Goal: Information Seeking & Learning: Compare options

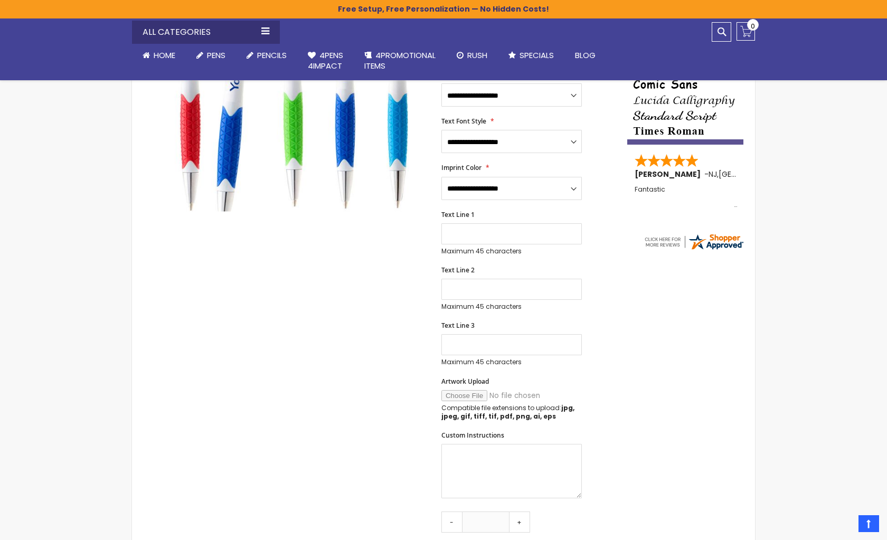
scroll to position [106, 0]
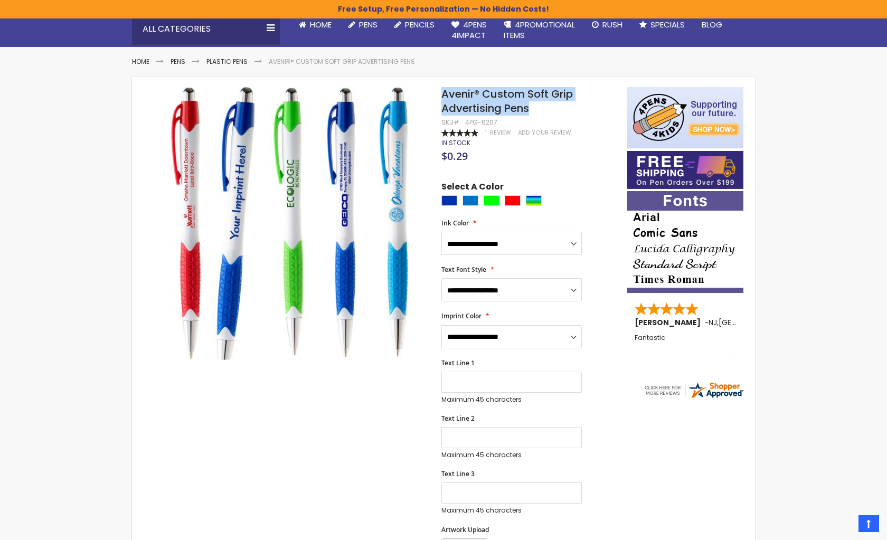
drag, startPoint x: 519, startPoint y: 107, endPoint x: 438, endPoint y: 85, distance: 84.2
click at [438, 85] on div "Skip to the end of the images gallery Skip to the beginning of the images galle…" at bounding box center [443, 497] width 623 height 841
click at [561, 186] on div "Select A Color" at bounding box center [528, 194] width 175 height 27
click at [562, 183] on div "Select A Color" at bounding box center [528, 194] width 175 height 27
drag, startPoint x: 507, startPoint y: 122, endPoint x: 474, endPoint y: 123, distance: 32.7
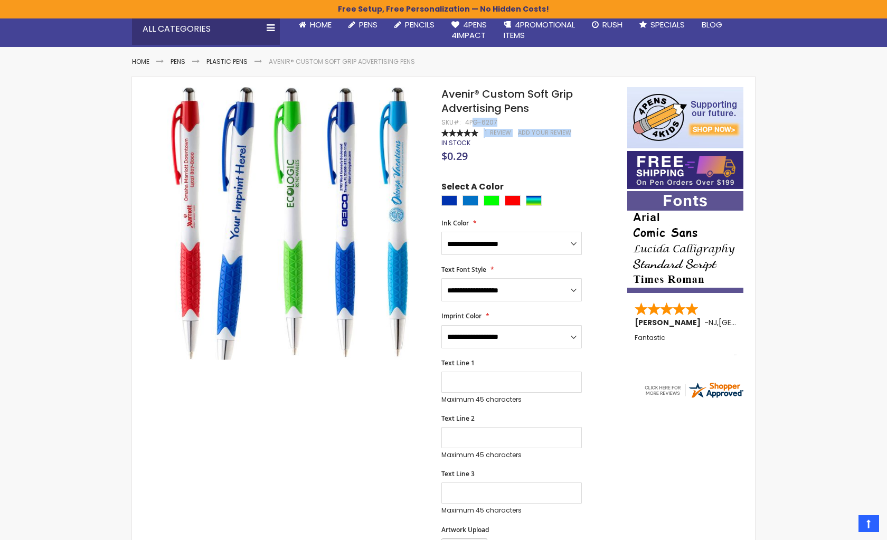
click at [474, 123] on div "**********" at bounding box center [528, 497] width 175 height 820
click at [475, 125] on div "4PG-6207" at bounding box center [481, 122] width 32 height 8
drag, startPoint x: 464, startPoint y: 123, endPoint x: 494, endPoint y: 122, distance: 29.6
click at [494, 122] on div "4PG-6207" at bounding box center [481, 122] width 32 height 8
copy div "4PG-6207"
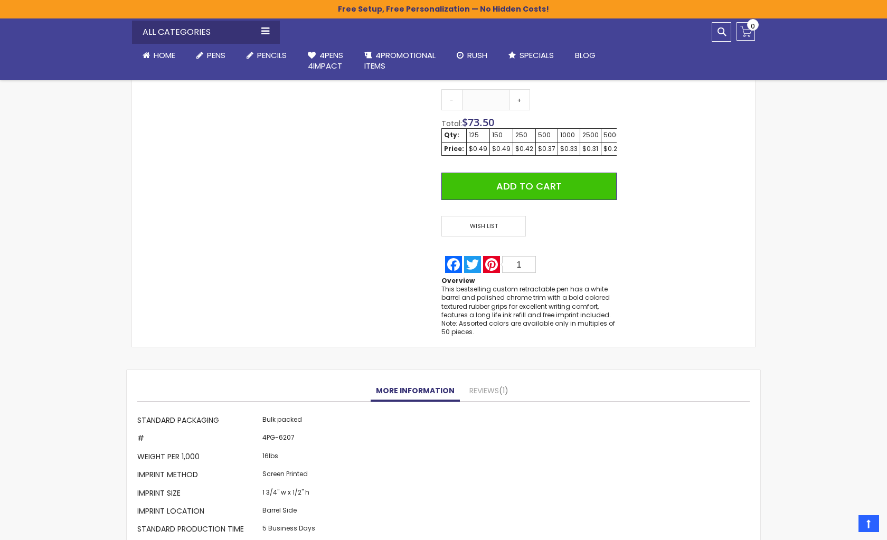
scroll to position [687, 0]
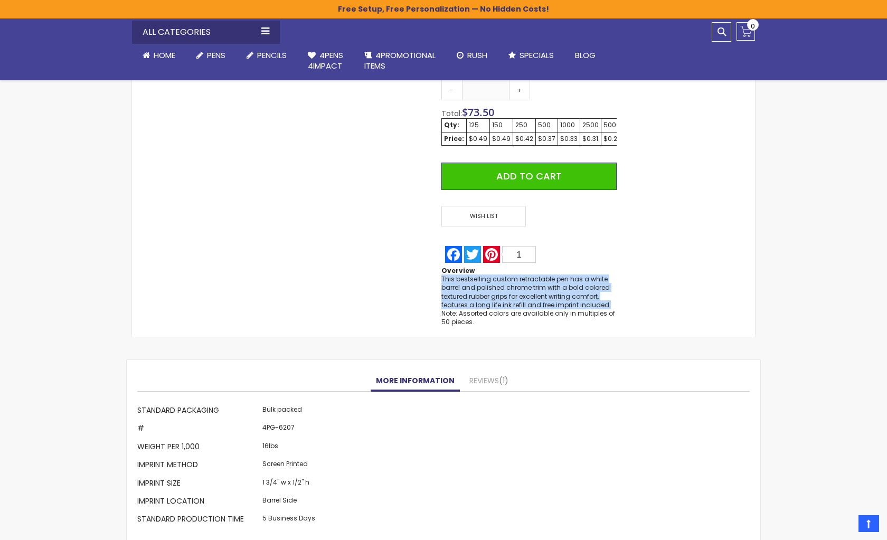
drag, startPoint x: 443, startPoint y: 281, endPoint x: 612, endPoint y: 304, distance: 171.0
click at [612, 304] on div "This bestselling custom retractable pen has a white barrel and polished chrome …" at bounding box center [528, 300] width 175 height 51
copy div "This bestselling custom retractable pen has a white barrel and polished chrome …"
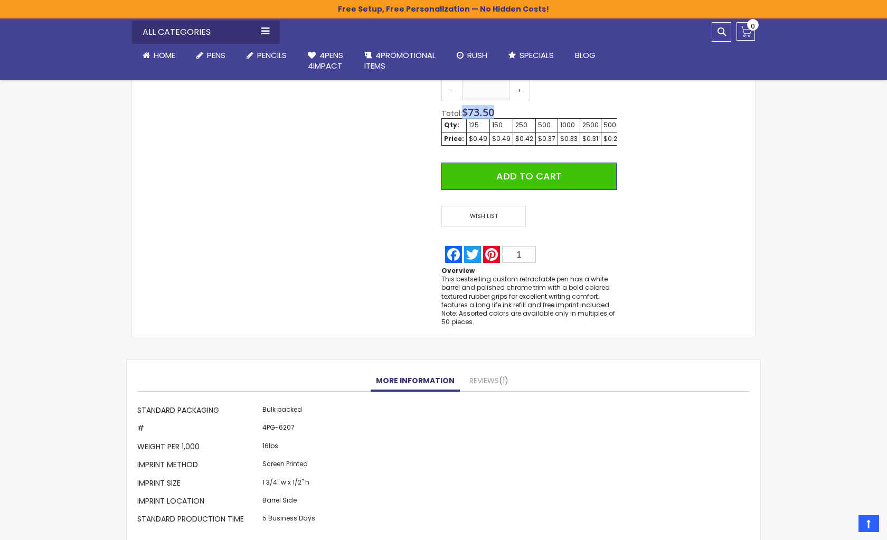
drag, startPoint x: 497, startPoint y: 109, endPoint x: 466, endPoint y: 108, distance: 31.2
click at [466, 108] on div "Total: $ 73.50" at bounding box center [528, 113] width 175 height 11
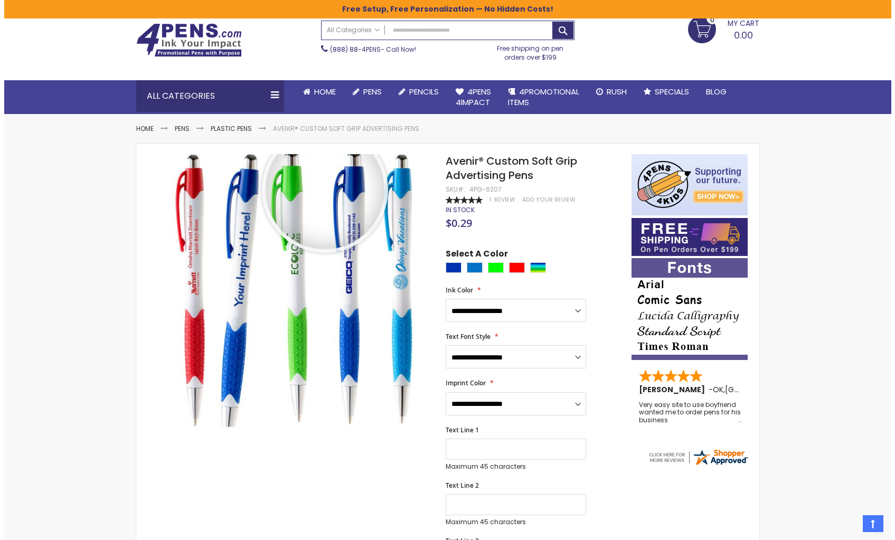
scroll to position [0, 0]
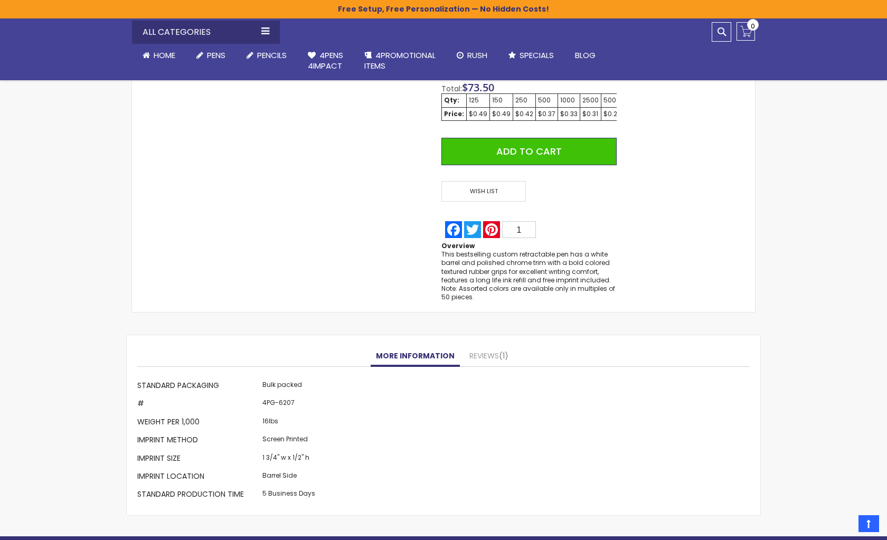
scroll to position [845, 0]
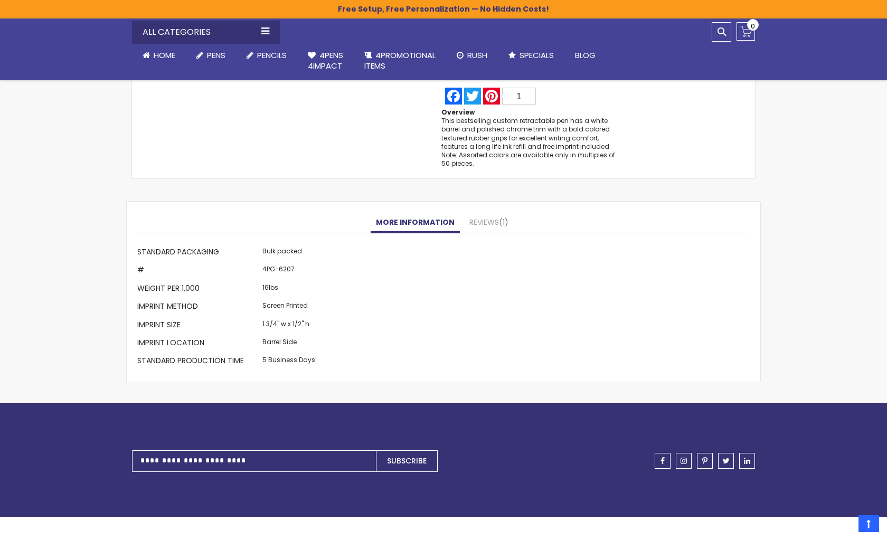
click at [481, 212] on div "More Information More Information Standard Packaging Bulk packed # 4PG-6207 Wei…" at bounding box center [444, 292] width 634 height 180
click at [478, 220] on link "Reviews 1" at bounding box center [489, 222] width 50 height 21
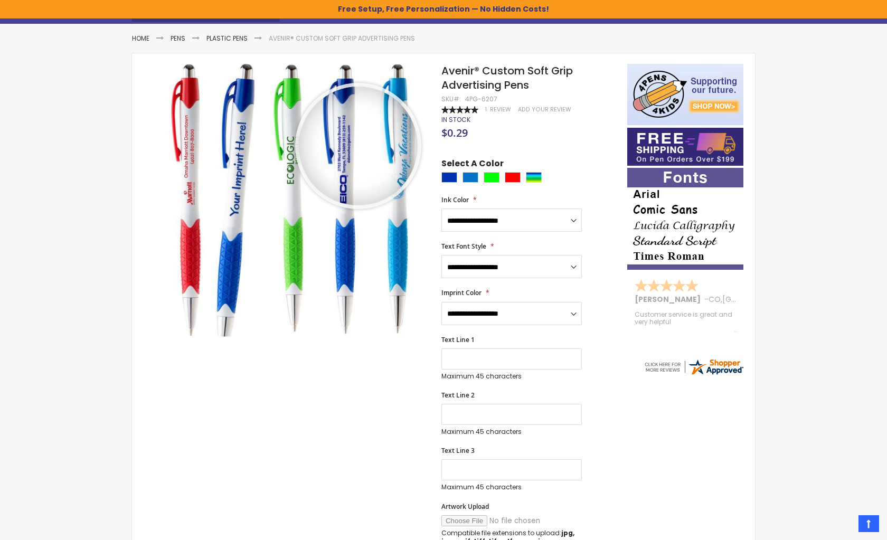
scroll to position [0, 0]
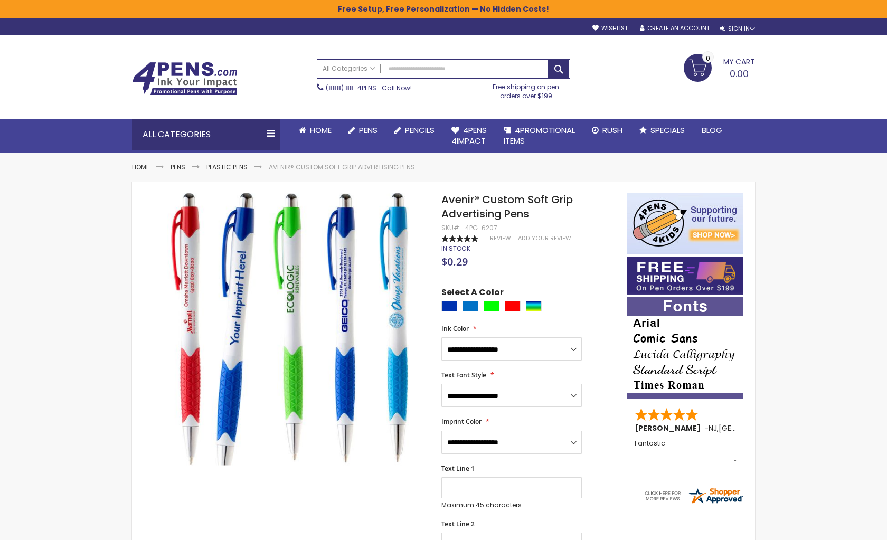
click at [54, 91] on div "Toggle Nav Search All Categories All Categories Pens Plastic Pens Metal Pens Gr…" at bounding box center [443, 93] width 887 height 117
click at [428, 71] on input "Search" at bounding box center [443, 69] width 252 height 18
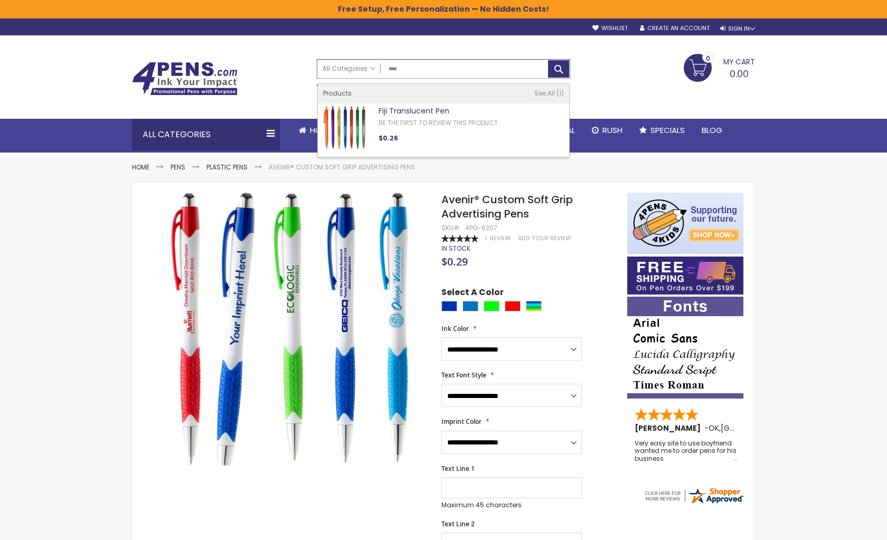
type input "****"
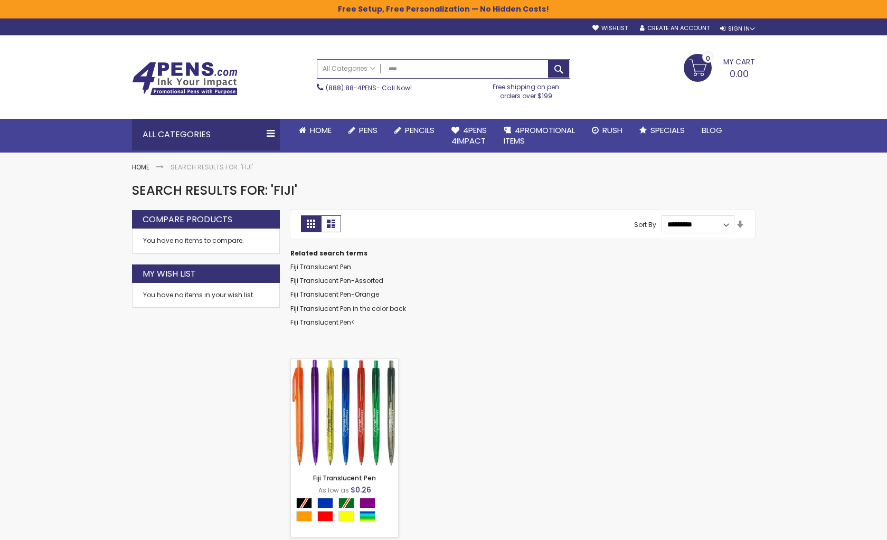
click at [316, 407] on img at bounding box center [344, 412] width 107 height 107
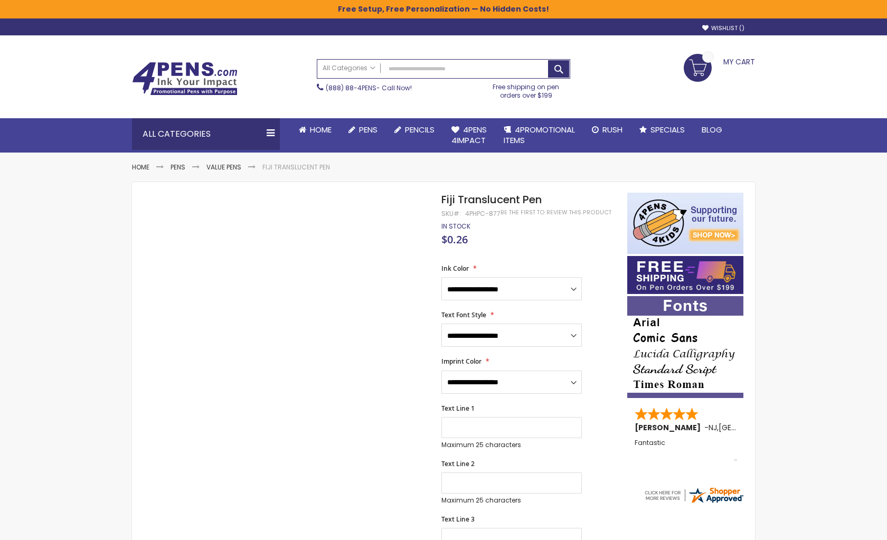
click at [544, 244] on div "$0.26" at bounding box center [528, 241] width 175 height 11
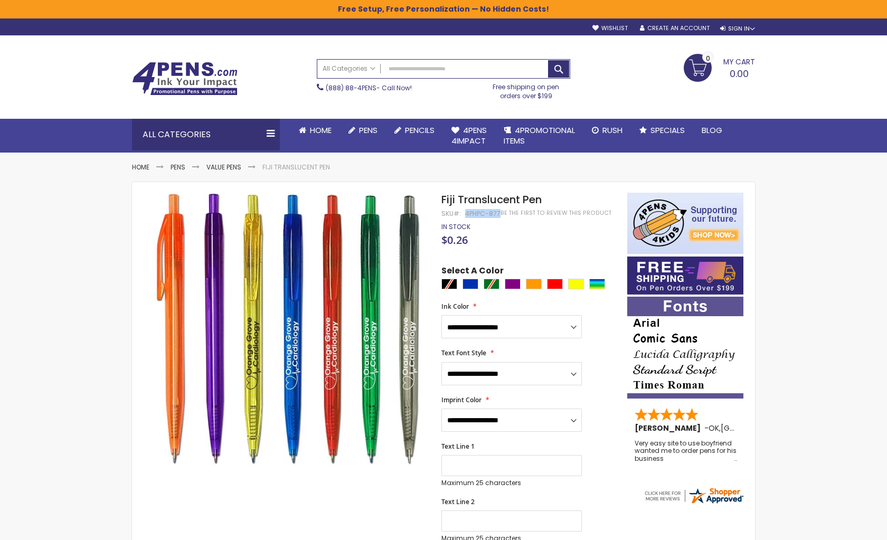
drag, startPoint x: 465, startPoint y: 214, endPoint x: 498, endPoint y: 215, distance: 33.3
click at [498, 215] on div "4PHPC-877" at bounding box center [482, 214] width 35 height 8
copy div "4PHPC-877"
click at [493, 199] on span "Fiji Translucent Pen" at bounding box center [491, 199] width 100 height 15
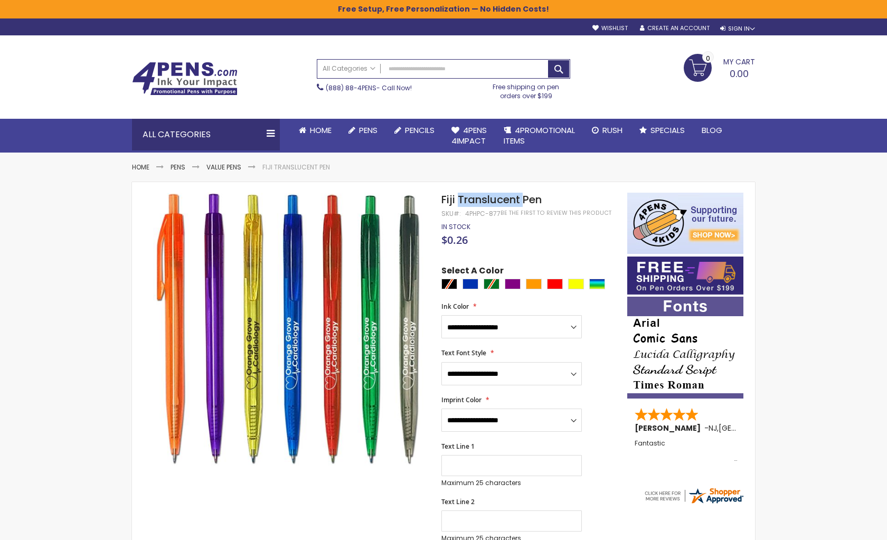
click at [493, 199] on span "Fiji Translucent Pen" at bounding box center [491, 199] width 100 height 15
click at [516, 203] on span "Fiji Translucent Pen" at bounding box center [491, 199] width 100 height 15
drag, startPoint x: 541, startPoint y: 204, endPoint x: 438, endPoint y: 200, distance: 103.1
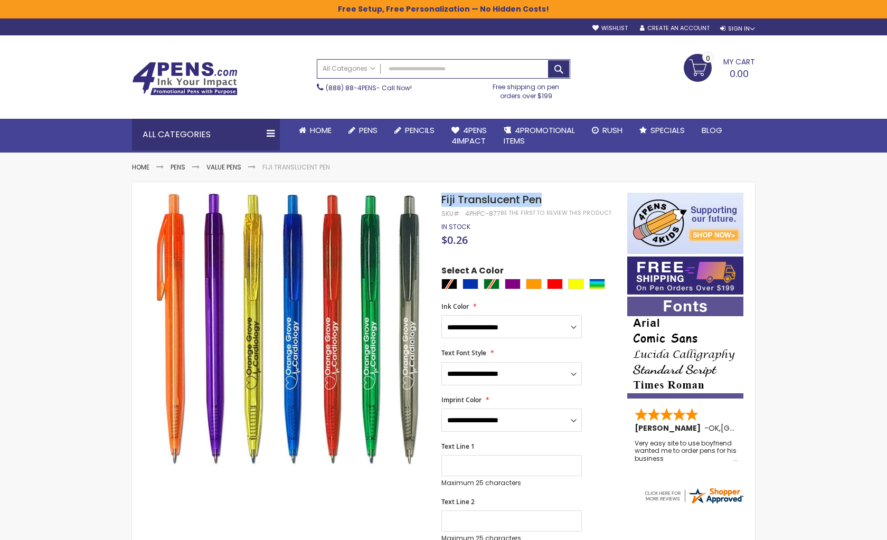
copy div "Skip to the end of the images gallery Skip to the beginning of the images galle…"
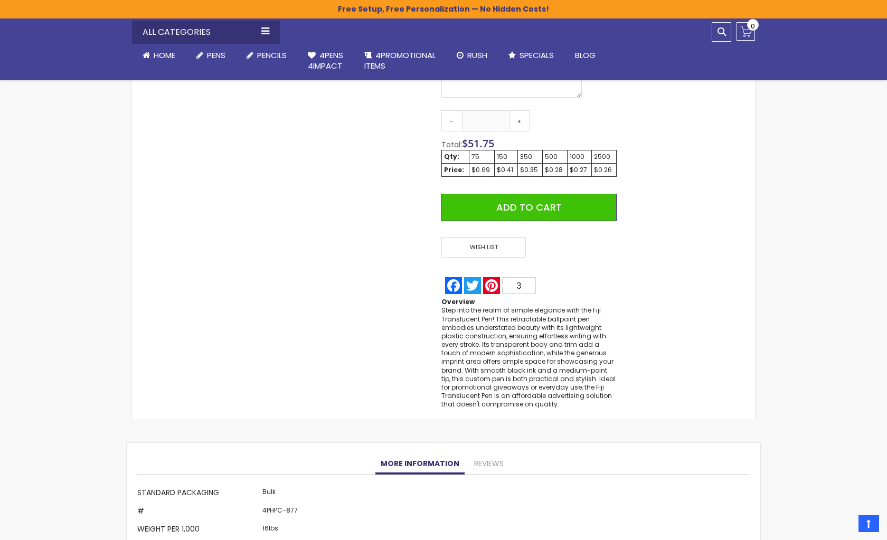
scroll to position [634, 0]
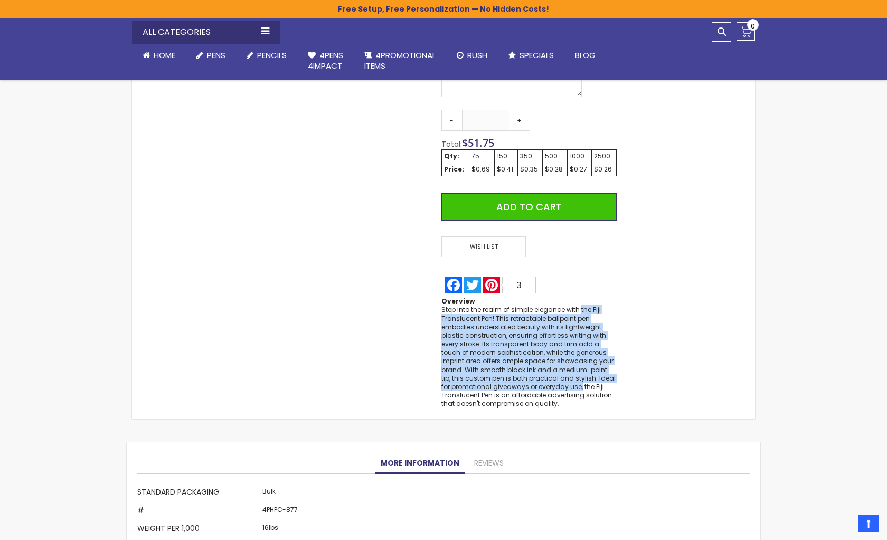
drag, startPoint x: 580, startPoint y: 310, endPoint x: 569, endPoint y: 389, distance: 79.5
click at [569, 389] on div "Step into the realm of simple elegance with the Fiji Translucent Pen! This retr…" at bounding box center [528, 357] width 175 height 102
copy div "the Fiji Translucent Pen! This retractable ballpoint pen embodies understated b…"
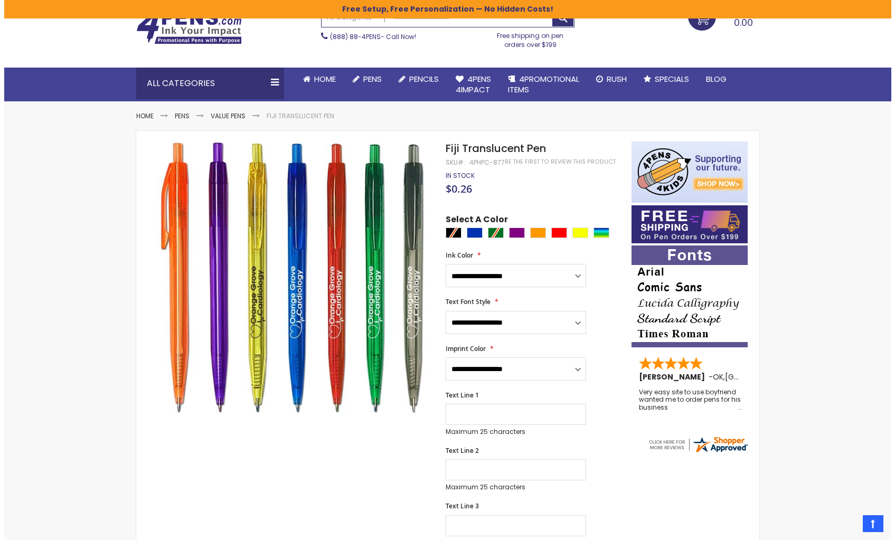
scroll to position [0, 0]
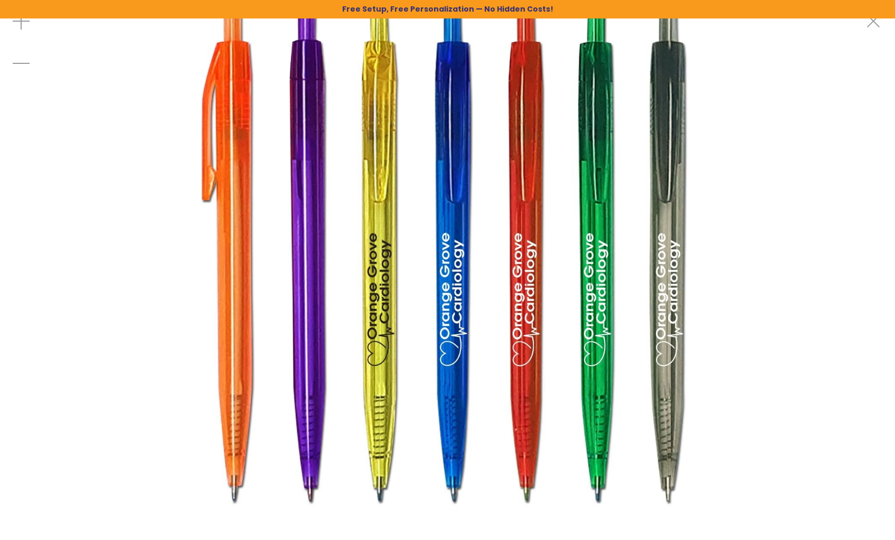
click at [524, 153] on img at bounding box center [447, 253] width 506 height 506
drag, startPoint x: 470, startPoint y: 134, endPoint x: 388, endPoint y: 99, distance: 89.0
click at [412, 99] on img at bounding box center [447, 253] width 506 height 506
click at [453, 149] on img at bounding box center [447, 253] width 506 height 506
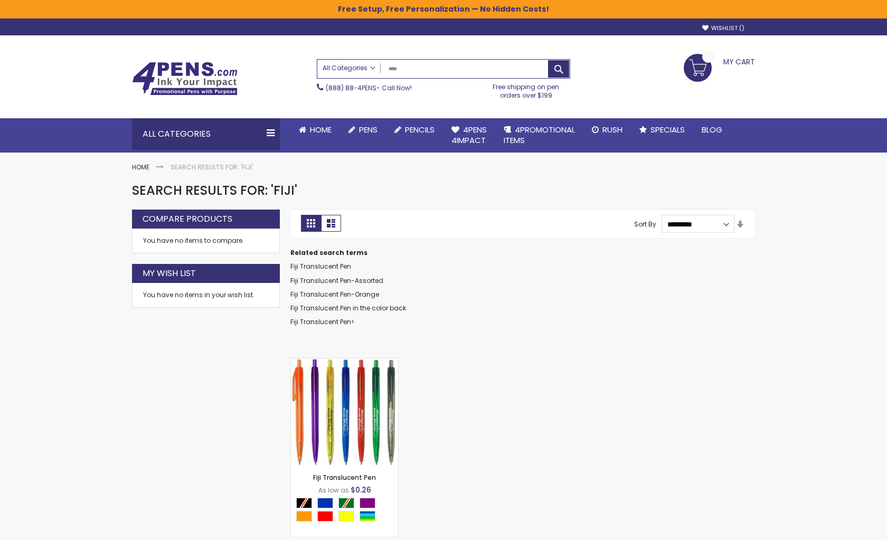
drag, startPoint x: 456, startPoint y: 71, endPoint x: 330, endPoint y: 72, distance: 126.7
click at [330, 72] on div "All Categories All Categories Pens Plastic Pens Metal Pens Grip Pens Laser Engr…" at bounding box center [443, 69] width 252 height 18
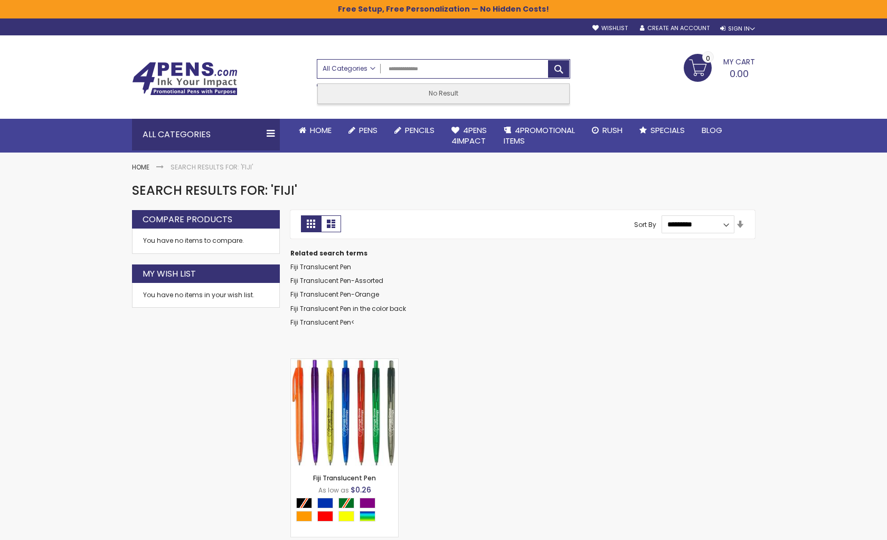
type input "**********"
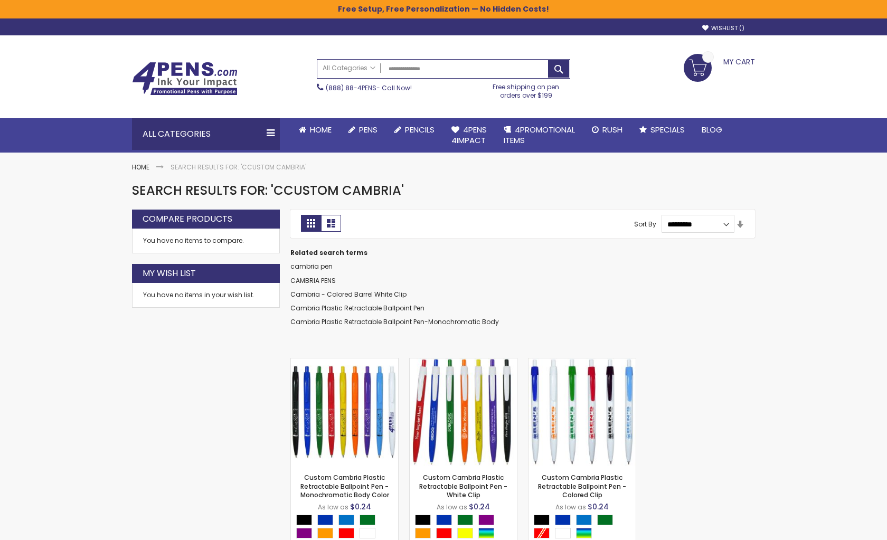
scroll to position [53, 0]
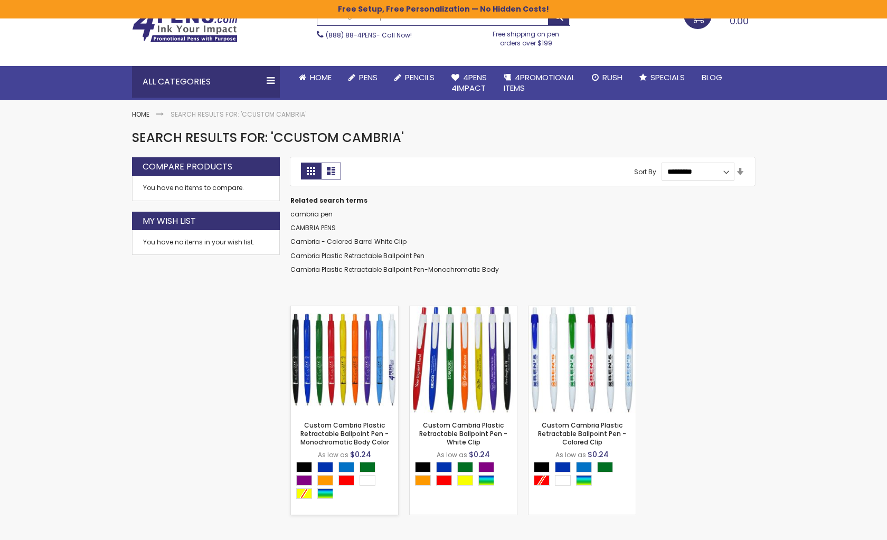
click at [336, 367] on img at bounding box center [344, 359] width 107 height 107
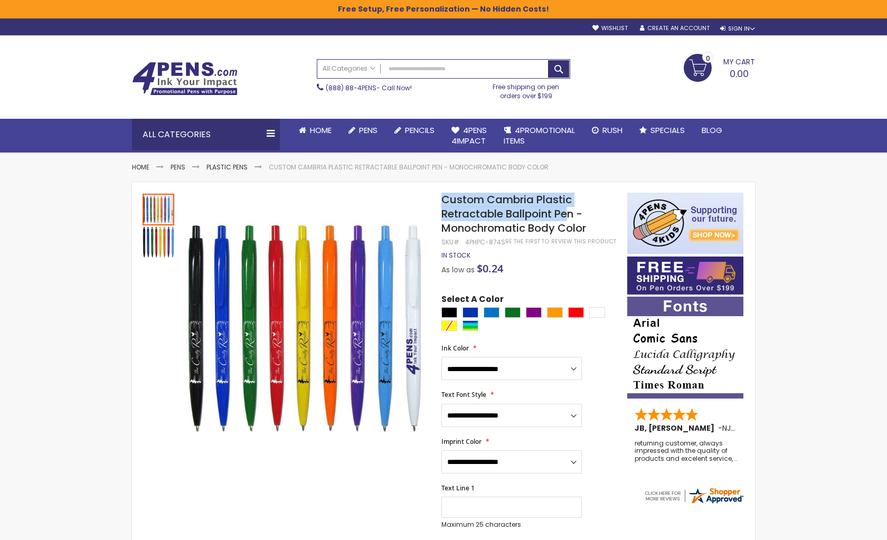
drag, startPoint x: 497, startPoint y: 193, endPoint x: 570, endPoint y: 219, distance: 77.3
click at [572, 220] on span "Custom Cambria Plastic Retractable Ballpoint Pen - Monochromatic Body Color" at bounding box center [513, 213] width 145 height 43
click at [568, 204] on span "Custom Cambria Plastic Retractable Ballpoint Pen - Monochromatic Body Color" at bounding box center [513, 213] width 145 height 43
drag, startPoint x: 466, startPoint y: 241, endPoint x: 502, endPoint y: 242, distance: 35.9
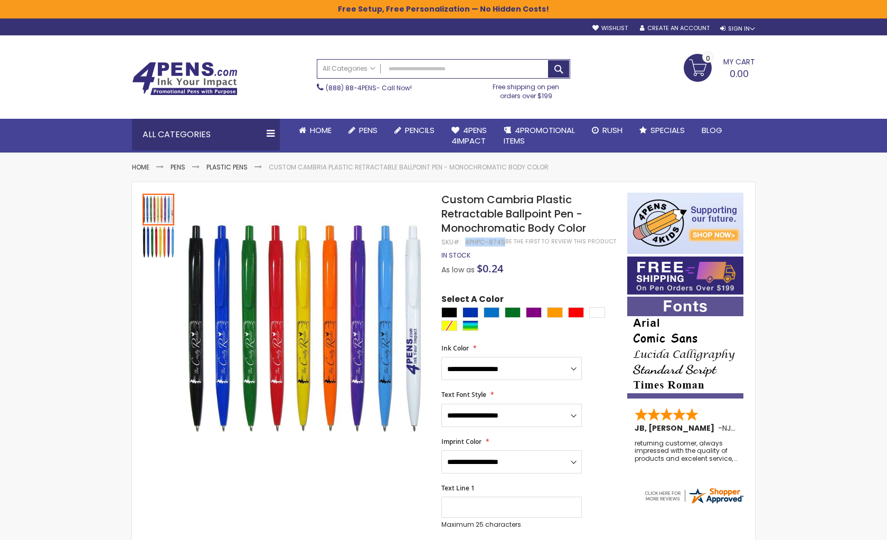
click at [502, 242] on div "4PHPC-874S" at bounding box center [485, 242] width 40 height 8
copy div "4PHPC-874S"
click at [448, 200] on span "Custom Cambria Plastic Retractable Ballpoint Pen - Monochromatic Body Color" at bounding box center [513, 213] width 145 height 43
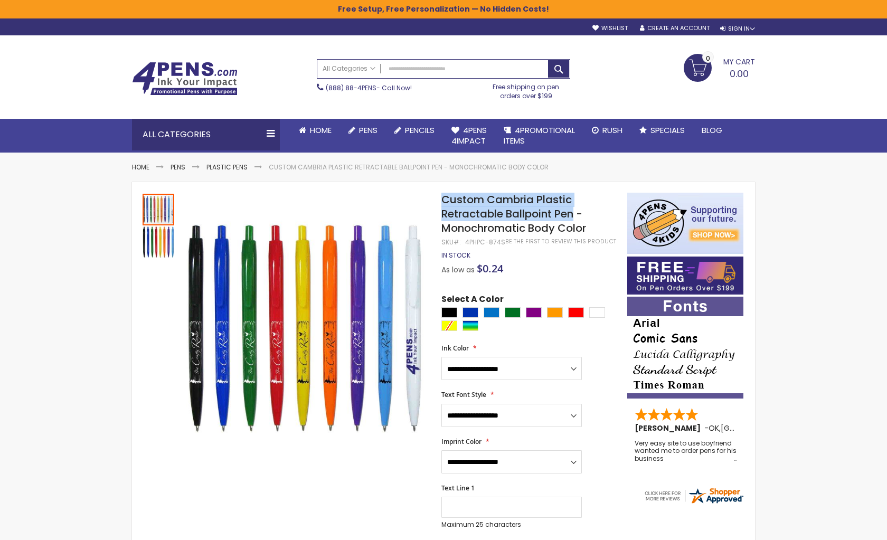
drag, startPoint x: 441, startPoint y: 198, endPoint x: 572, endPoint y: 211, distance: 132.2
click at [572, 211] on span "Custom Cambria Plastic Retractable Ballpoint Pen - Monochromatic Body Color" at bounding box center [513, 213] width 145 height 43
copy span "Custom Cambria Plastic Retractable Ballpoint Pen"
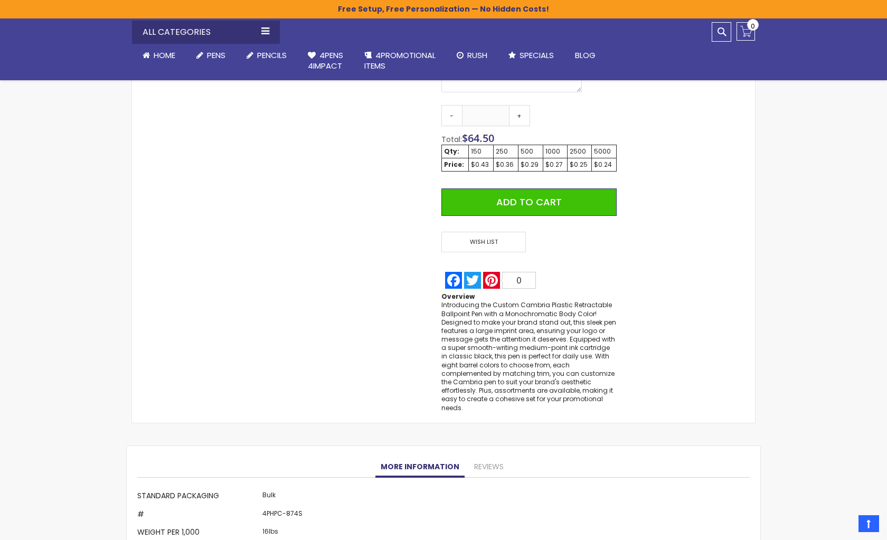
scroll to position [792, 0]
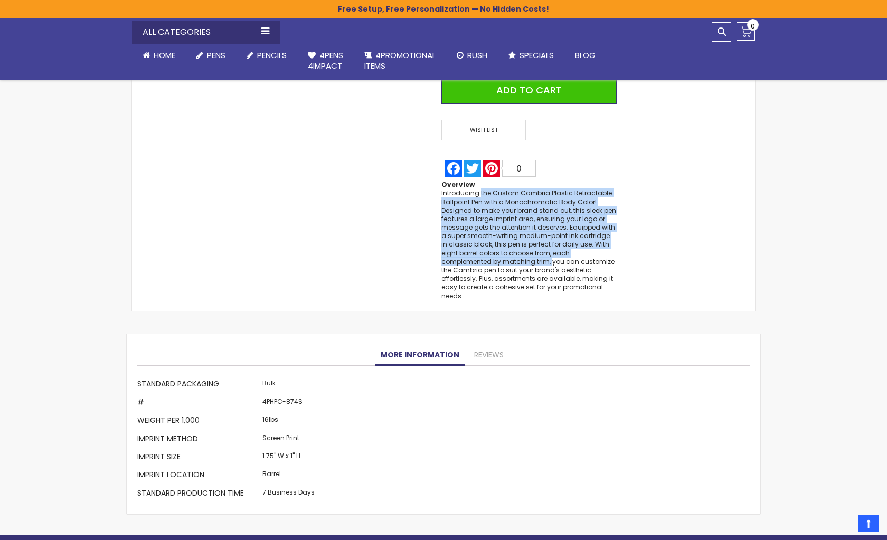
drag, startPoint x: 479, startPoint y: 192, endPoint x: 489, endPoint y: 265, distance: 73.6
click at [489, 265] on div "Introducing the Custom Cambria Plastic Retractable Ballpoint Pen with a Monochr…" at bounding box center [528, 244] width 175 height 111
copy div "the Custom Cambria Plastic Retractable Ballpoint Pen with a Monochromatic Body …"
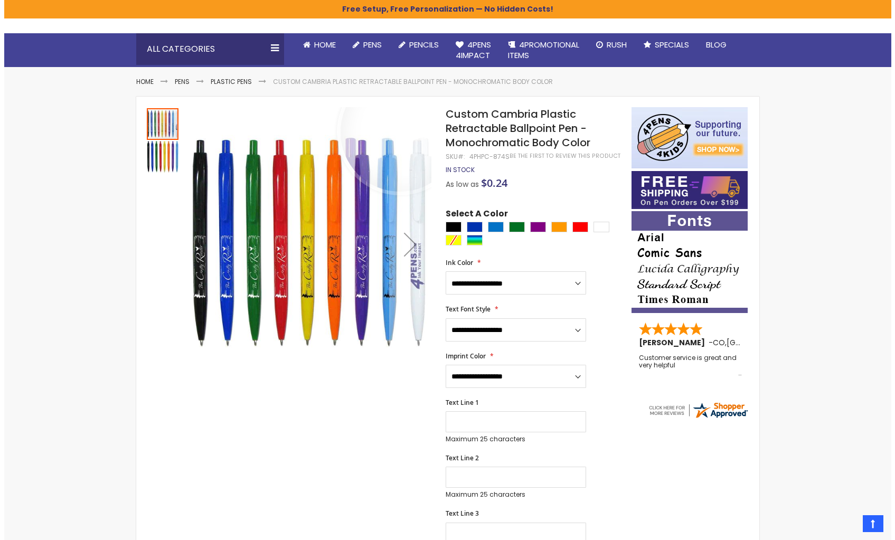
scroll to position [0, 0]
